Goal: Information Seeking & Learning: Learn about a topic

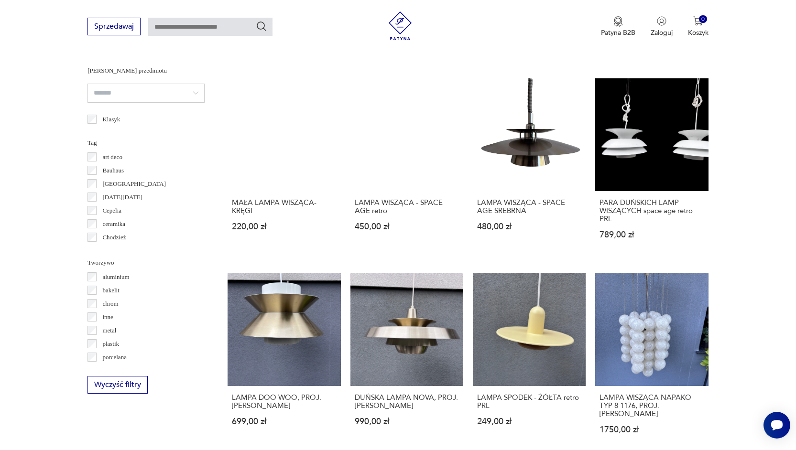
scroll to position [846, 0]
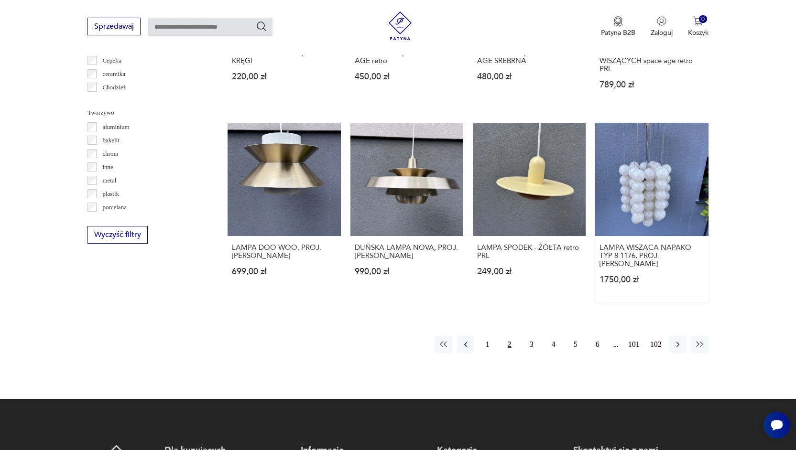
click at [639, 207] on link "LAMPA WISZĄCA NAPAKO TYP 8 1176, PROJ. [PERSON_NAME] 1750,00 zł" at bounding box center [651, 212] width 113 height 179
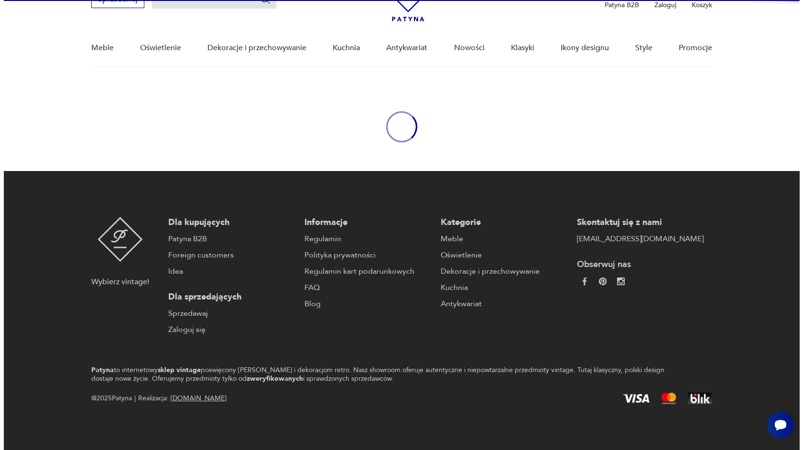
scroll to position [52, 0]
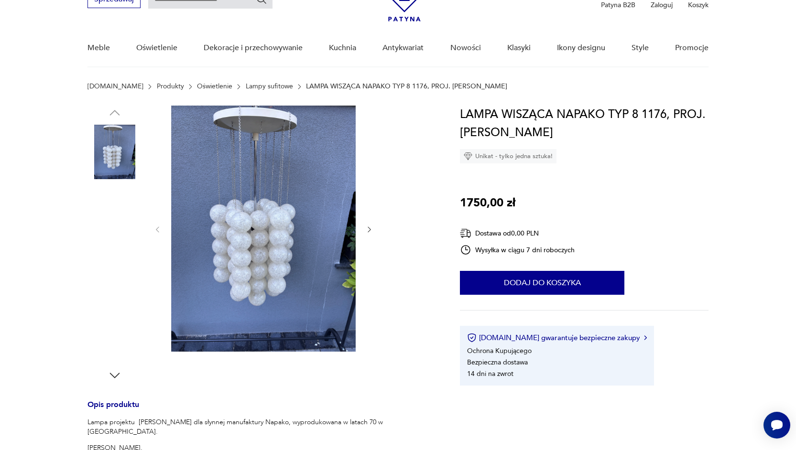
click at [290, 242] on img at bounding box center [263, 229] width 184 height 246
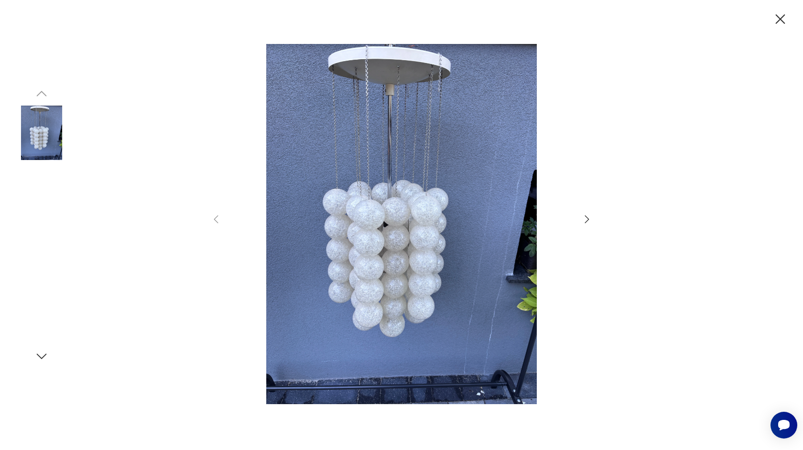
click at [48, 205] on img at bounding box center [41, 194] width 54 height 54
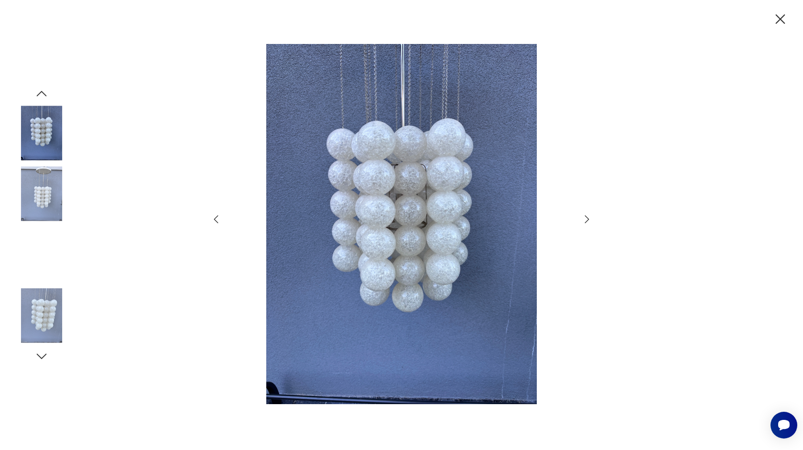
click at [48, 208] on img at bounding box center [41, 194] width 54 height 54
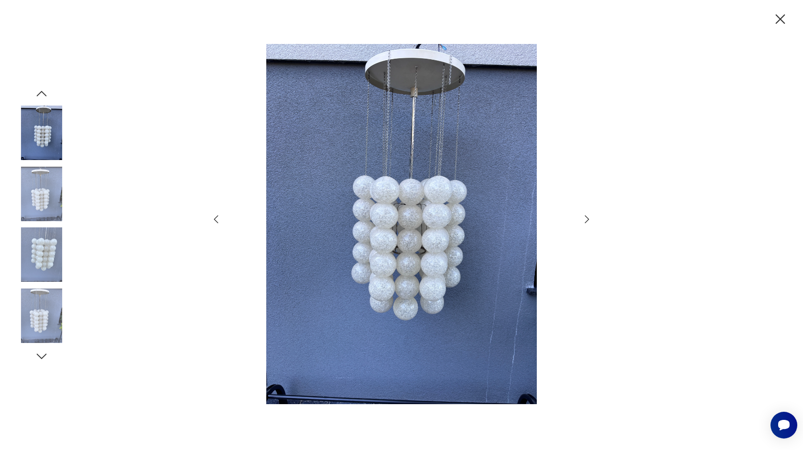
click at [48, 208] on img at bounding box center [41, 194] width 54 height 54
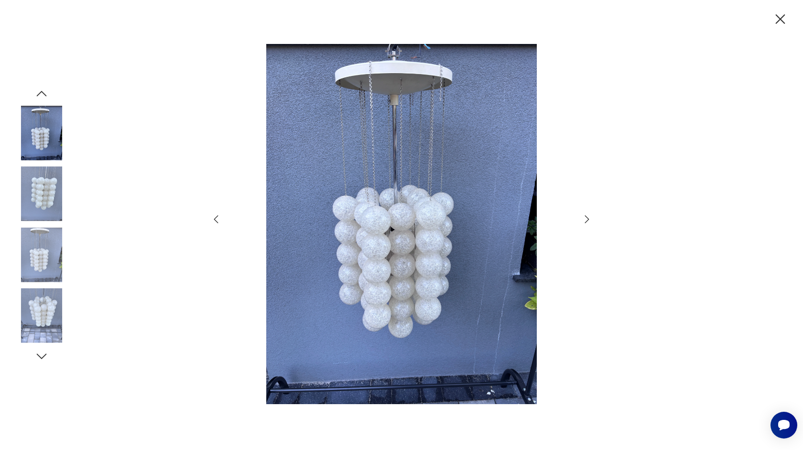
click at [48, 208] on img at bounding box center [41, 194] width 54 height 54
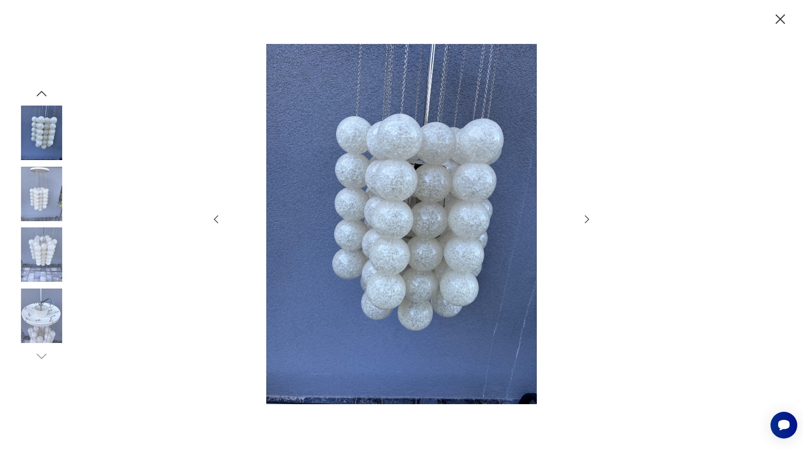
click at [48, 211] on img at bounding box center [41, 194] width 54 height 54
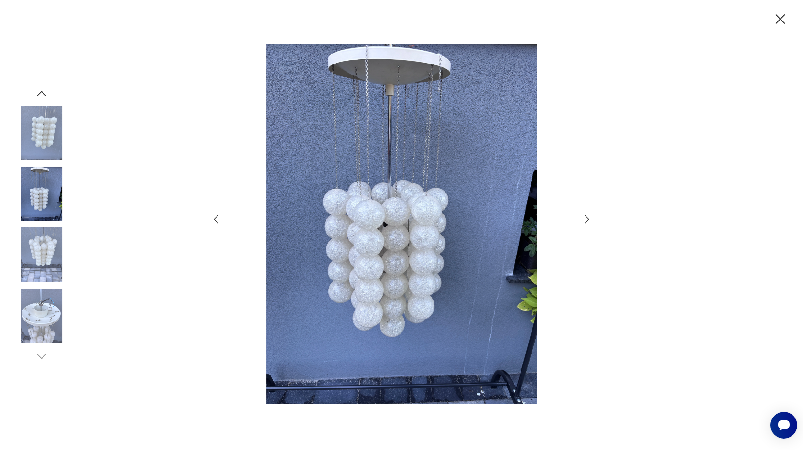
click at [48, 213] on img at bounding box center [41, 194] width 54 height 54
click at [54, 225] on div at bounding box center [41, 225] width 54 height 239
click at [51, 252] on img at bounding box center [41, 255] width 54 height 54
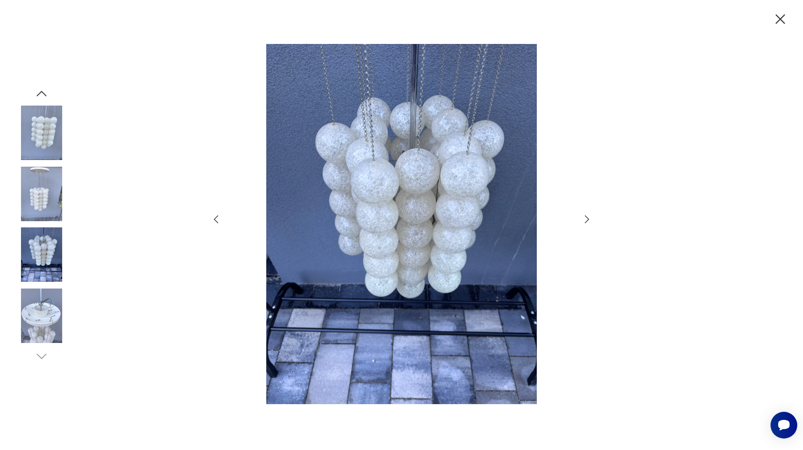
click at [46, 310] on img at bounding box center [41, 316] width 54 height 54
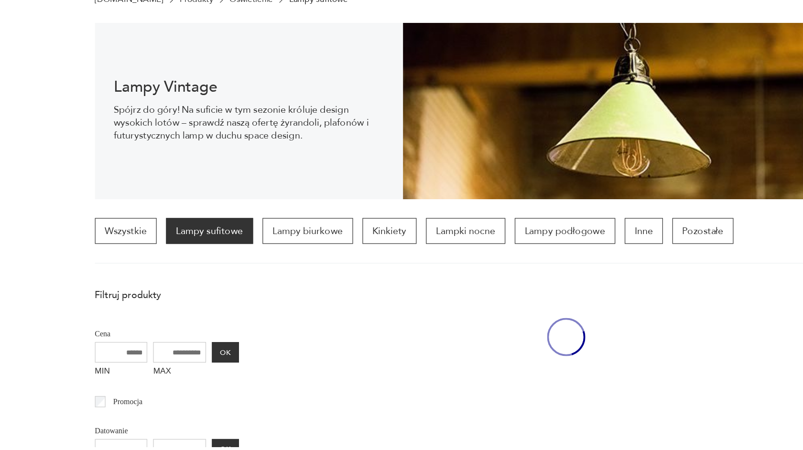
scroll to position [934, 0]
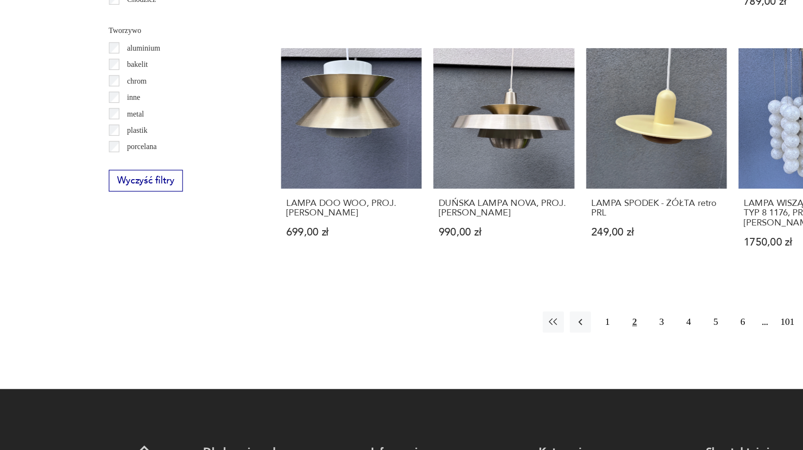
scroll to position [830, 0]
